Goal: Entertainment & Leisure: Consume media (video, audio)

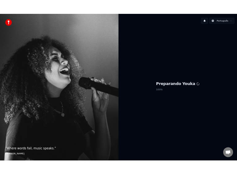
scroll to position [898, 0]
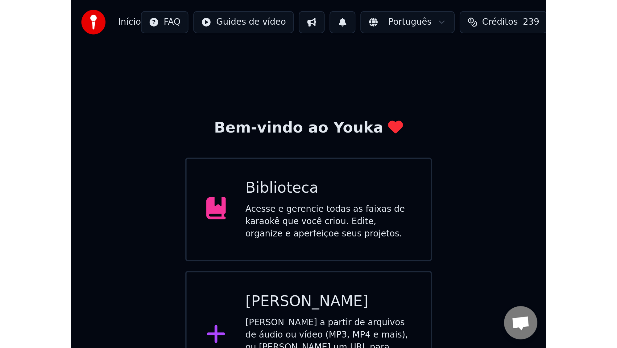
scroll to position [822, 0]
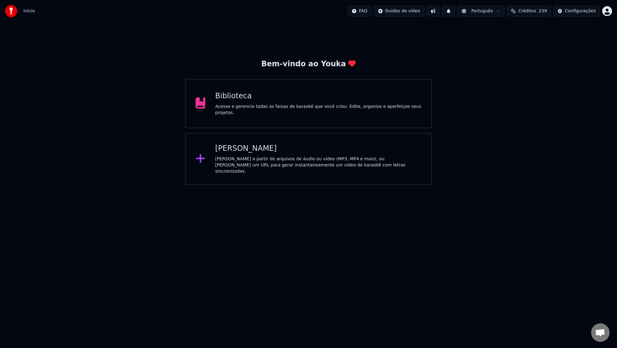
click at [264, 109] on div "Acesse e gerencie todas as faixas de karaokê que você criou. Edite, organize e …" at bounding box center [318, 110] width 206 height 12
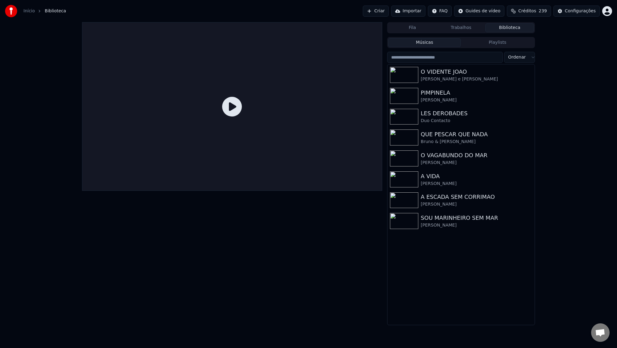
click at [228, 111] on icon at bounding box center [232, 107] width 20 height 20
click at [441, 221] on div "SOU MARINHEIRO SEM MAR" at bounding box center [476, 218] width 111 height 9
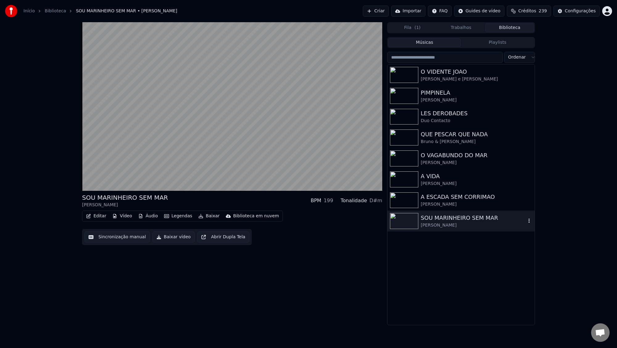
click at [216, 115] on video at bounding box center [232, 106] width 300 height 169
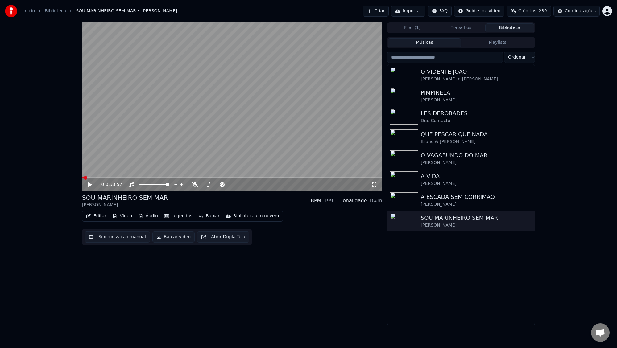
click at [228, 274] on div "0:01 / 3:57 SOU MARINHEIRO SEM MAR Humberto De Castro BPM 199 Tonalidade D#m Ed…" at bounding box center [232, 173] width 300 height 303
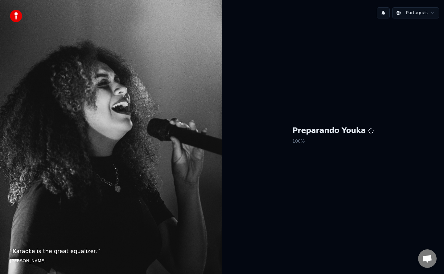
scroll to position [822, 0]
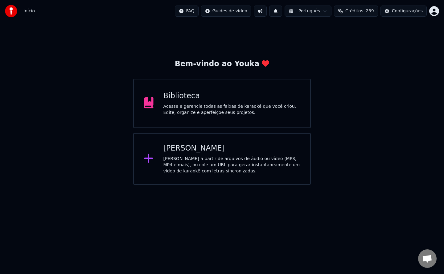
click at [184, 100] on div "Biblioteca" at bounding box center [231, 96] width 137 height 10
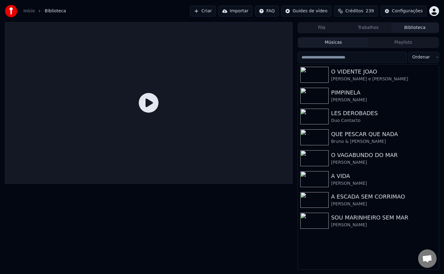
click at [109, 143] on div at bounding box center [149, 103] width 288 height 162
click at [63, 154] on div at bounding box center [149, 103] width 288 height 162
click at [151, 102] on icon at bounding box center [149, 103] width 20 height 20
click at [352, 67] on div "O VIDENTE JOAO Joao Claro e Benvinda Costa" at bounding box center [368, 74] width 141 height 21
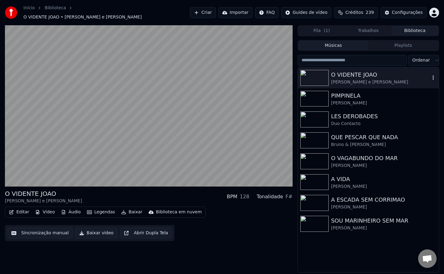
click at [138, 229] on button "Abrir Dupla Tela" at bounding box center [146, 233] width 52 height 11
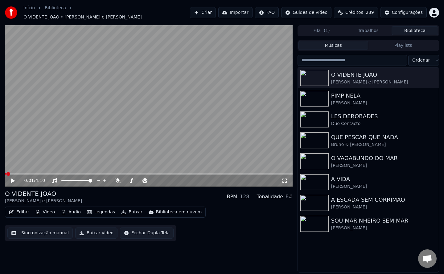
click at [139, 231] on button "Fechar Dupla Tela" at bounding box center [147, 233] width 54 height 11
click at [137, 231] on button "Abrir Dupla Tela" at bounding box center [146, 233] width 52 height 11
click at [137, 231] on button "Fechar Dupla Tela" at bounding box center [147, 233] width 54 height 11
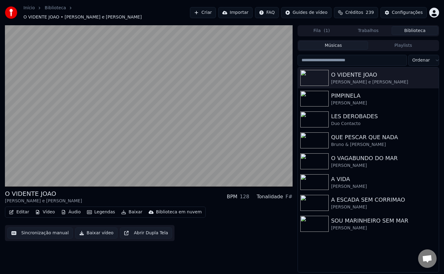
click at [138, 231] on button "Abrir Dupla Tela" at bounding box center [146, 233] width 52 height 11
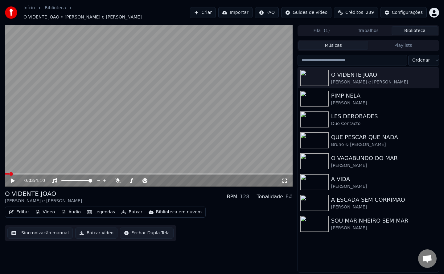
click at [128, 228] on button "Fechar Dupla Tela" at bounding box center [147, 233] width 54 height 11
click at [285, 181] on div "0:16 / 4:10" at bounding box center [148, 181] width 283 height 6
click at [286, 179] on icon at bounding box center [285, 181] width 6 height 5
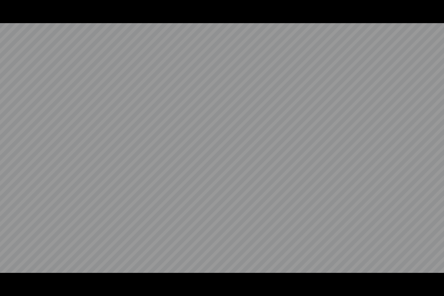
click at [145, 187] on video at bounding box center [222, 148] width 444 height 296
click at [143, 186] on video at bounding box center [222, 148] width 444 height 296
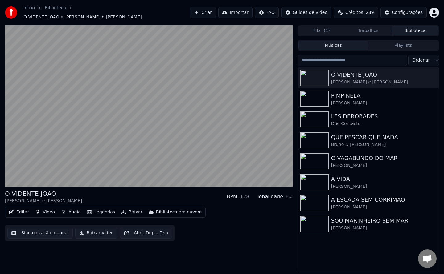
click at [399, 41] on button "Playlists" at bounding box center [403, 45] width 70 height 9
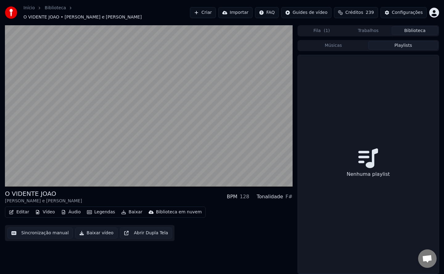
click at [318, 27] on button "Fila ( 1 )" at bounding box center [322, 30] width 47 height 9
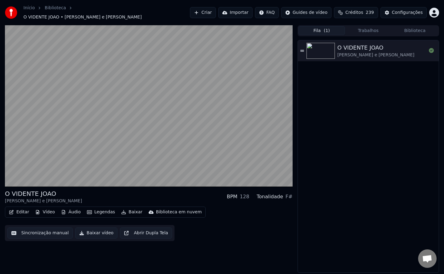
click at [368, 30] on button "Trabalhos" at bounding box center [368, 30] width 47 height 9
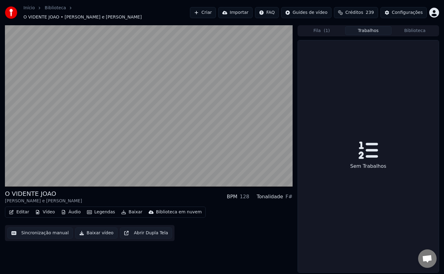
click at [170, 211] on div "Biblioteca em nuvem" at bounding box center [179, 212] width 46 height 6
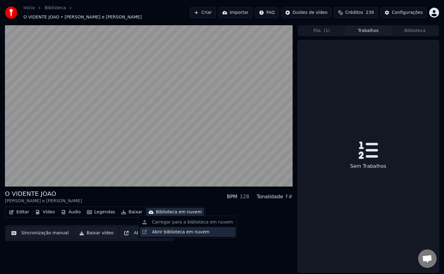
click at [164, 232] on div "Abrir biblioteca em nuvem" at bounding box center [180, 232] width 57 height 6
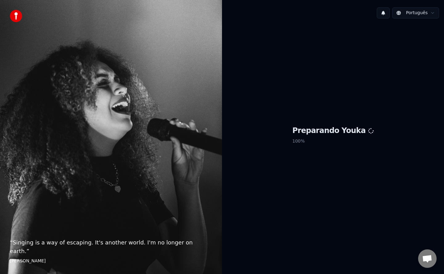
scroll to position [822, 0]
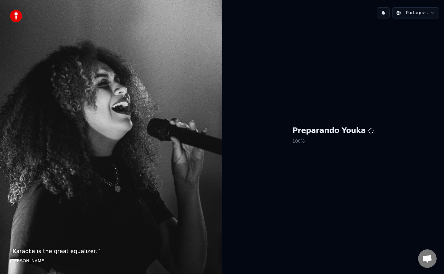
scroll to position [822, 0]
